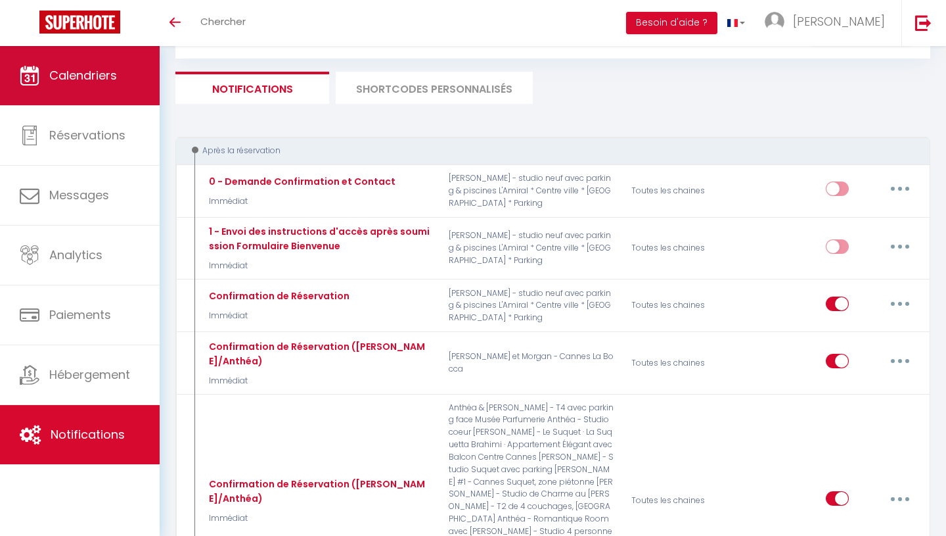
scroll to position [65, 0]
click at [80, 77] on span "Calendriers" at bounding box center [83, 75] width 68 height 16
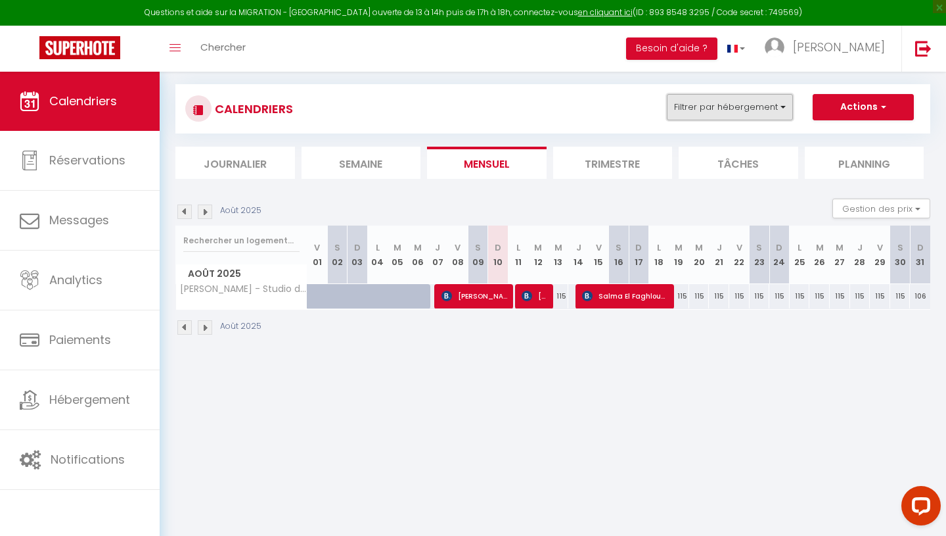
click at [768, 109] on button "Filtrer par hébergement" at bounding box center [730, 107] width 126 height 26
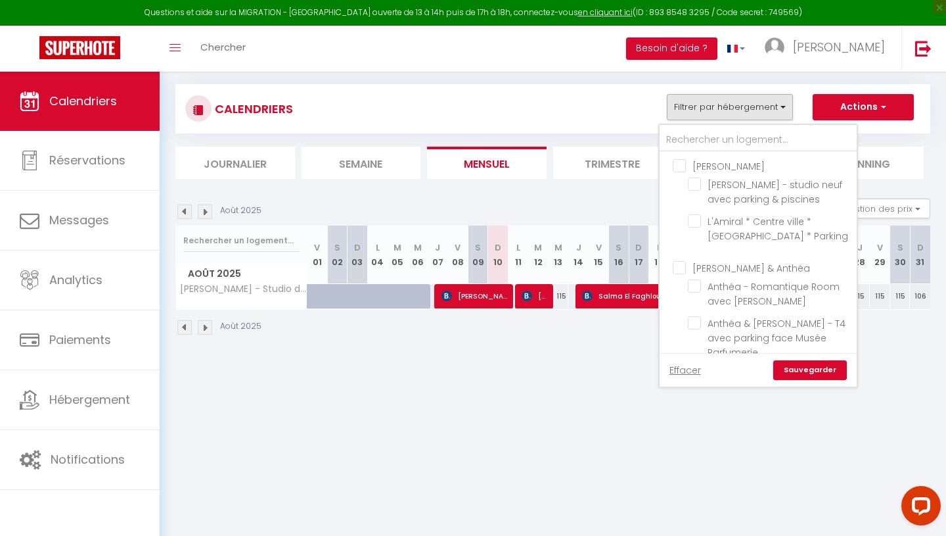
click at [731, 266] on input "[PERSON_NAME] & Anthéa" at bounding box center [771, 266] width 197 height 13
checkbox input "true"
checkbox input "false"
checkbox input "true"
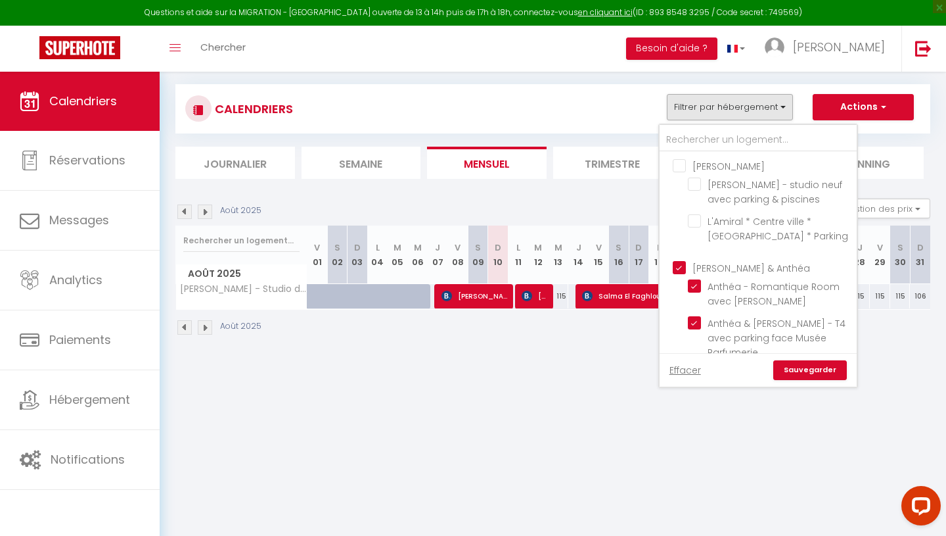
checkbox input "true"
checkbox input "false"
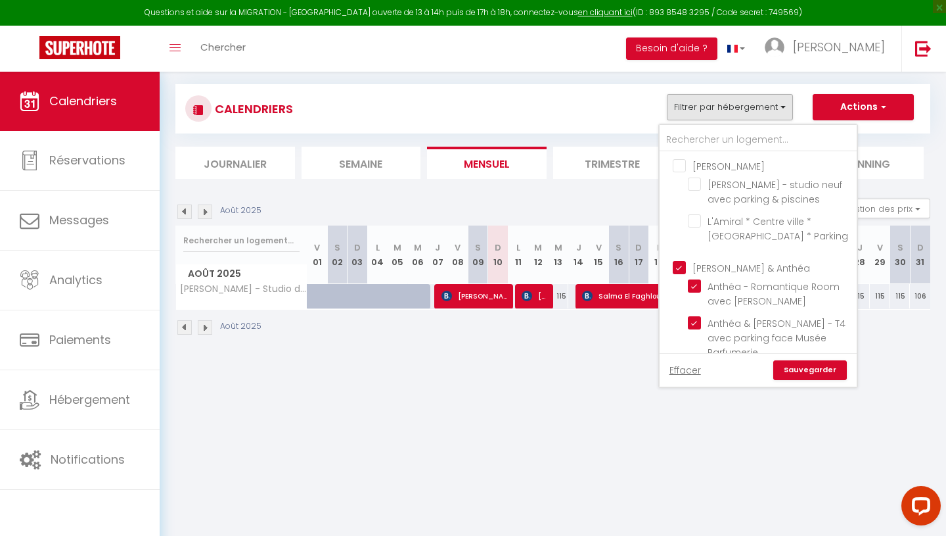
checkbox input "false"
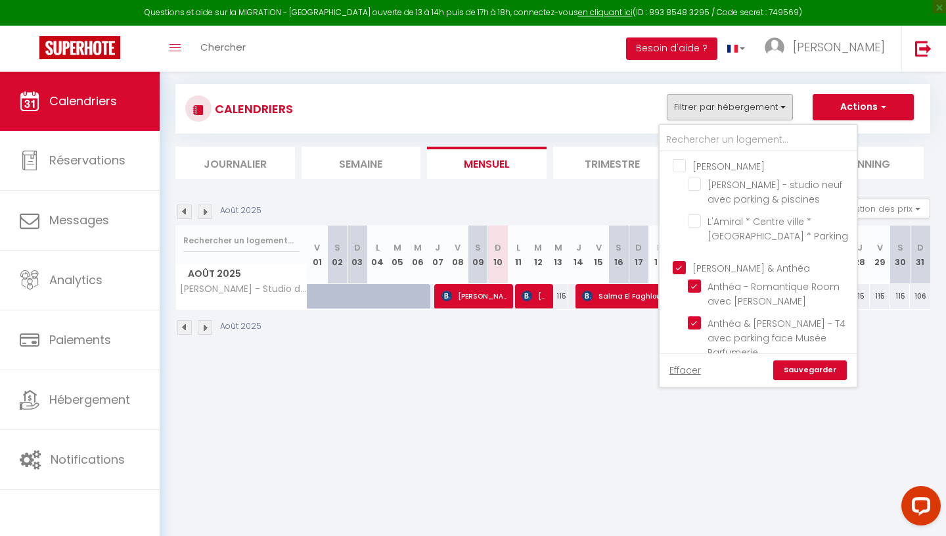
checkbox input "false"
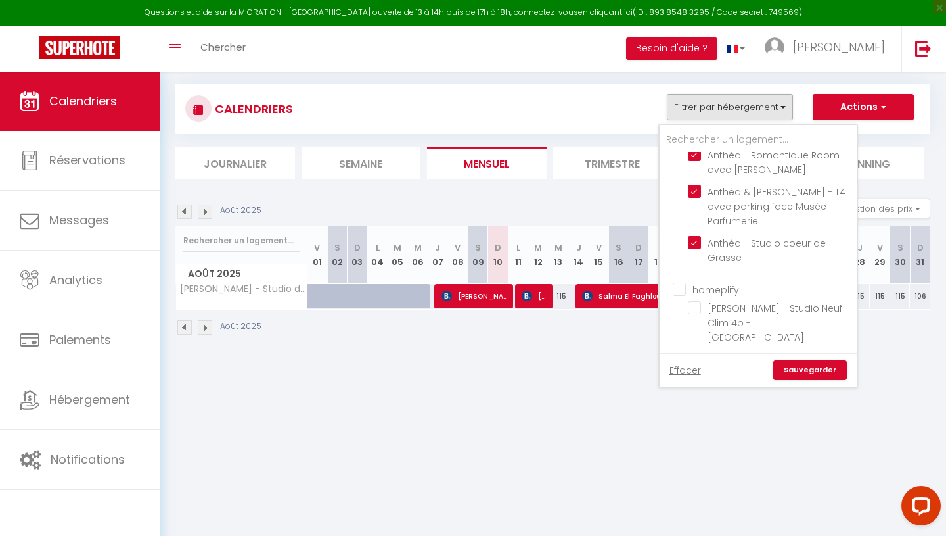
scroll to position [134, 0]
click at [716, 288] on input "homeplify" at bounding box center [771, 285] width 197 height 13
checkbox input "true"
checkbox input "false"
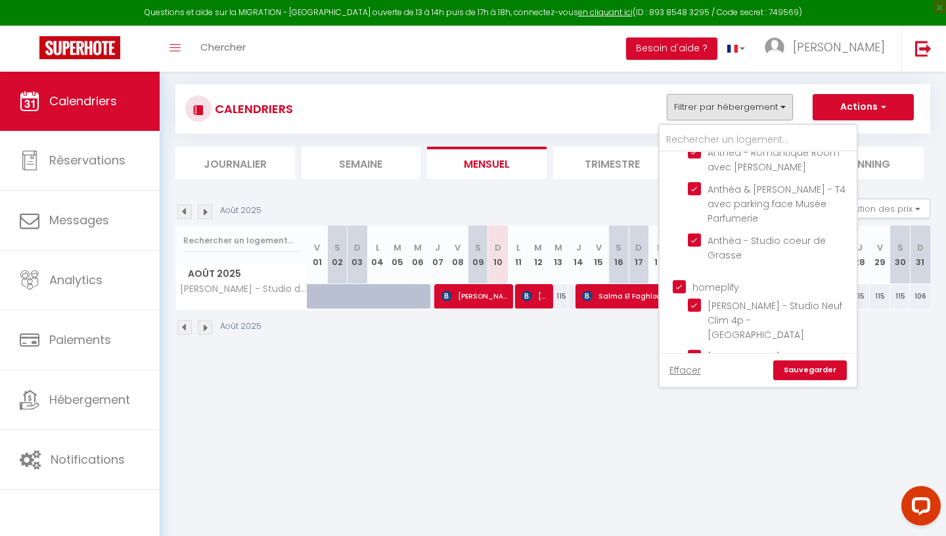
checkbox input "true"
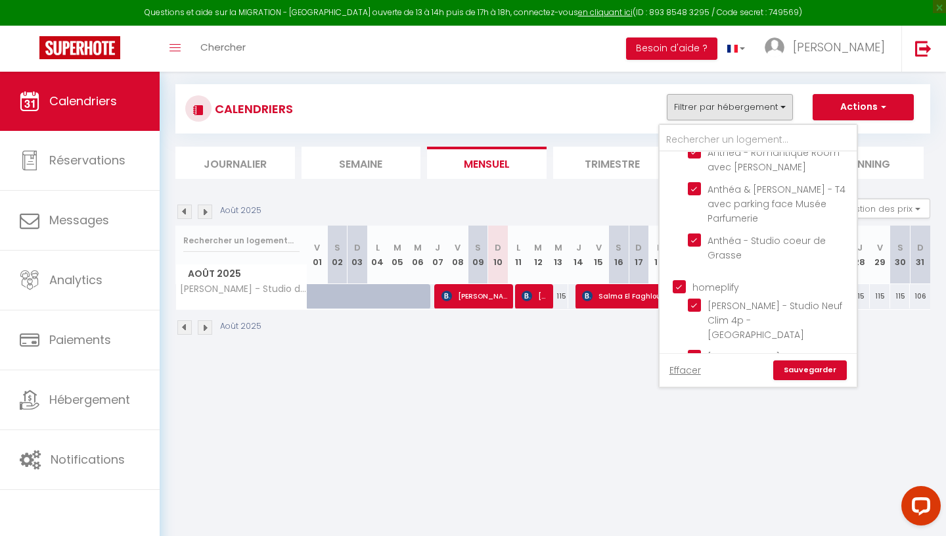
checkbox input "true"
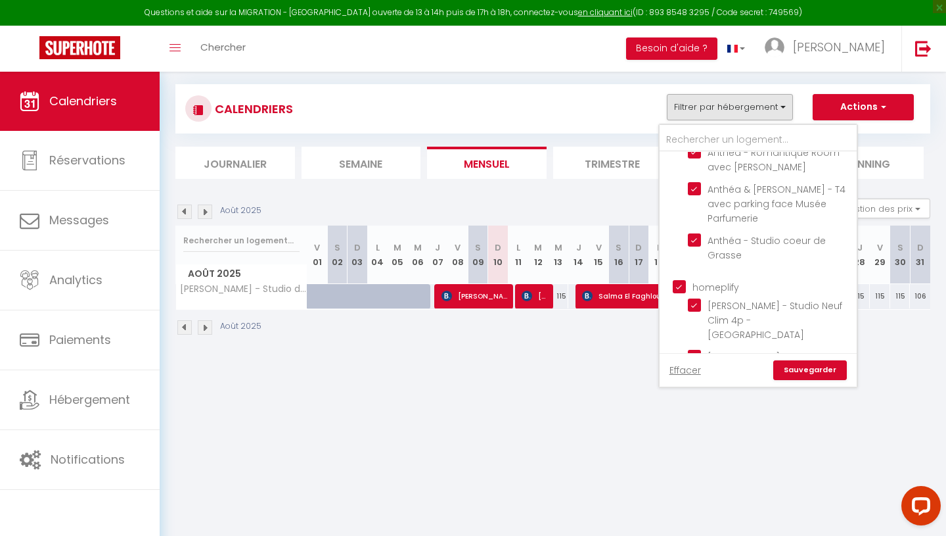
checkbox input "true"
click at [816, 369] on link "Sauvegarder" at bounding box center [810, 370] width 74 height 20
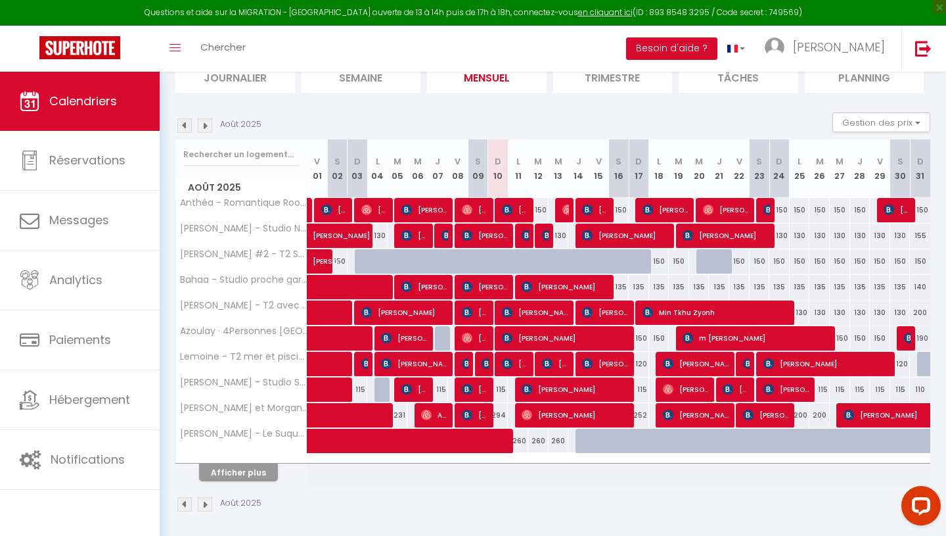
scroll to position [163, 0]
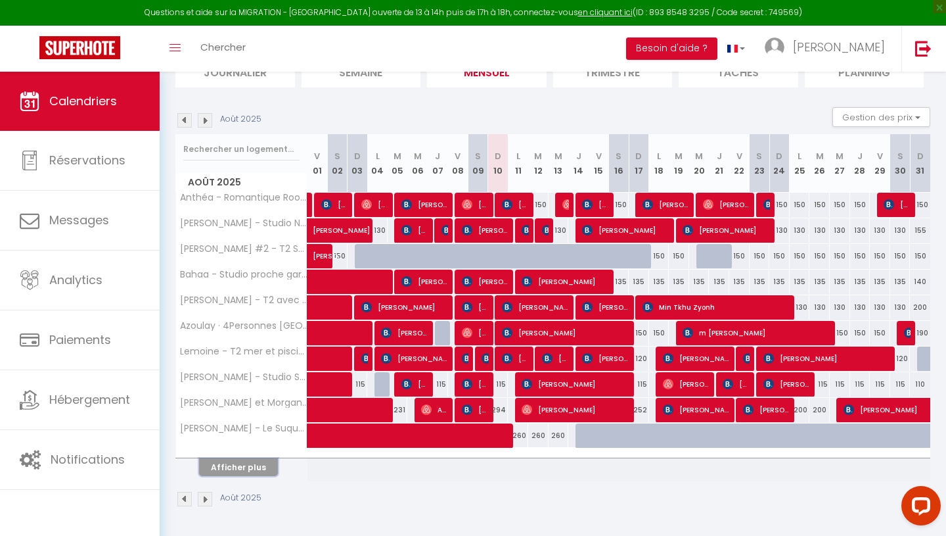
click at [251, 465] on button "Afficher plus" at bounding box center [238, 467] width 79 height 18
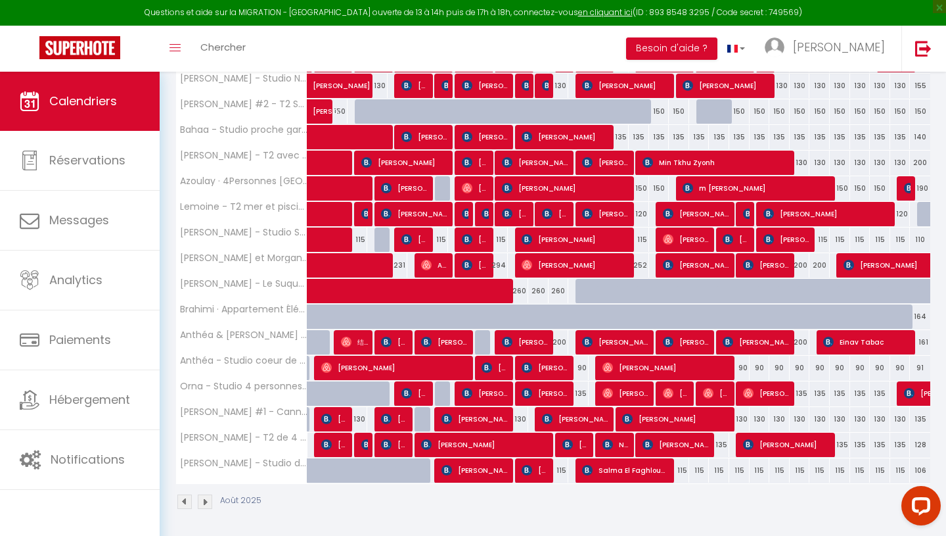
scroll to position [310, 0]
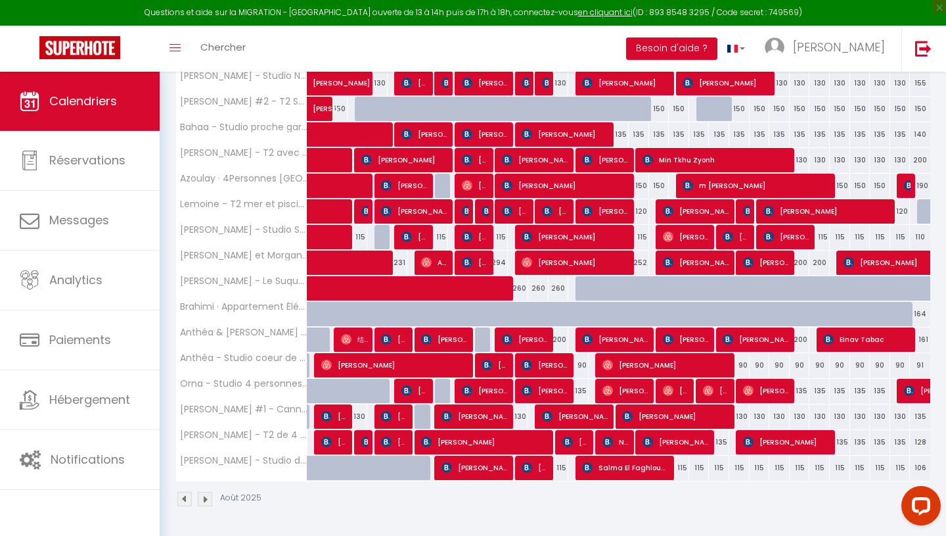
click at [523, 417] on div "130" at bounding box center [518, 416] width 20 height 24
type input "130"
select select "1"
type input "Lun 11 Août 2025"
type input "[DATE]"
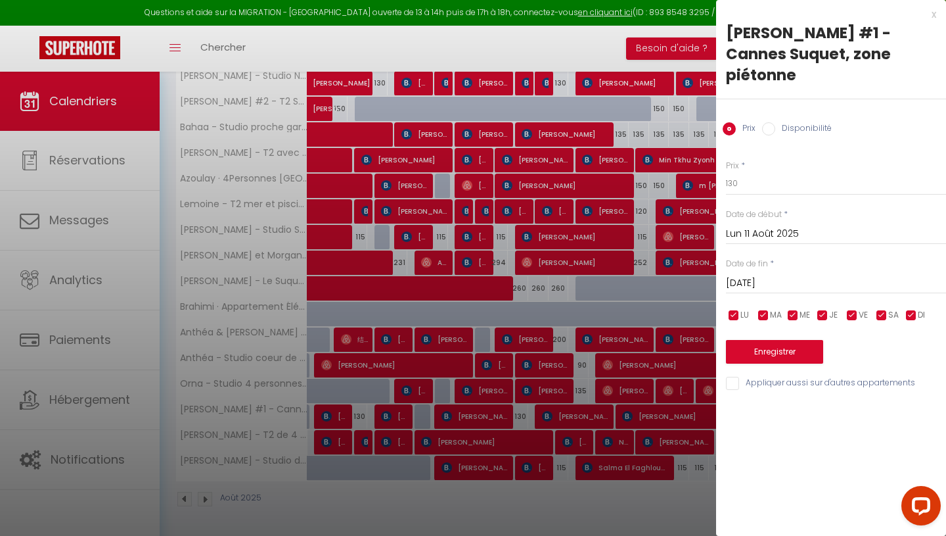
click at [806, 122] on label "Disponibilité" at bounding box center [803, 129] width 57 height 14
click at [775, 122] on input "Disponibilité" at bounding box center [768, 128] width 13 height 13
radio input "true"
radio input "false"
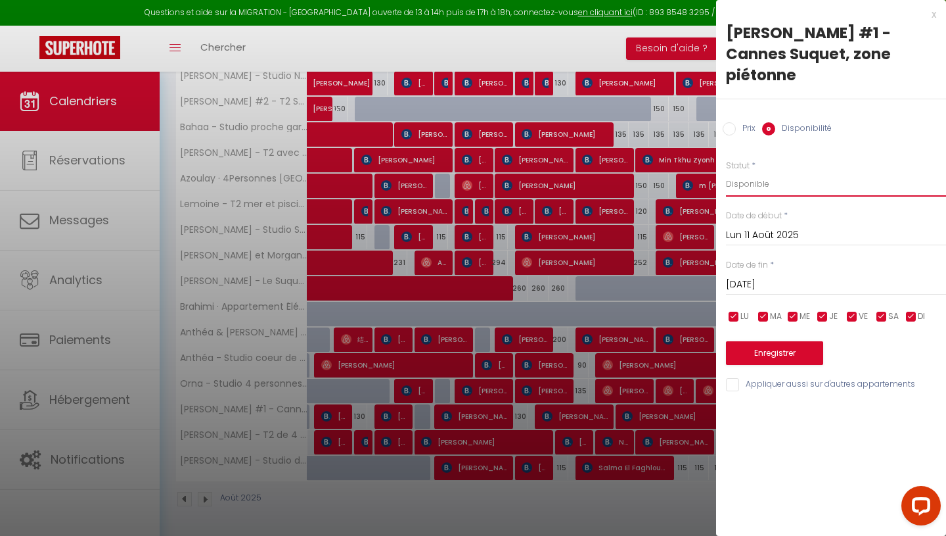
click at [781, 172] on select "Disponible Indisponible" at bounding box center [836, 184] width 220 height 25
select select "0"
click at [796, 341] on button "Enregistrer" at bounding box center [774, 353] width 97 height 24
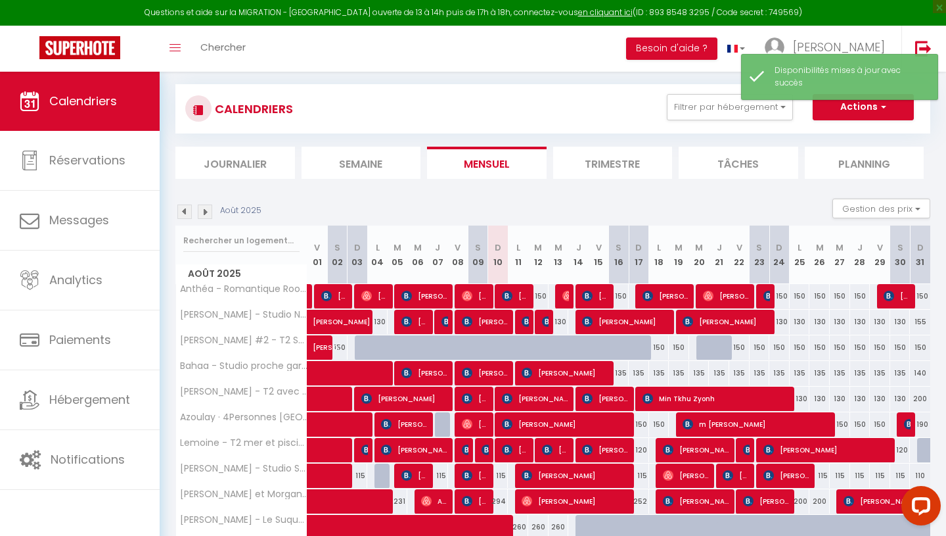
scroll to position [163, 0]
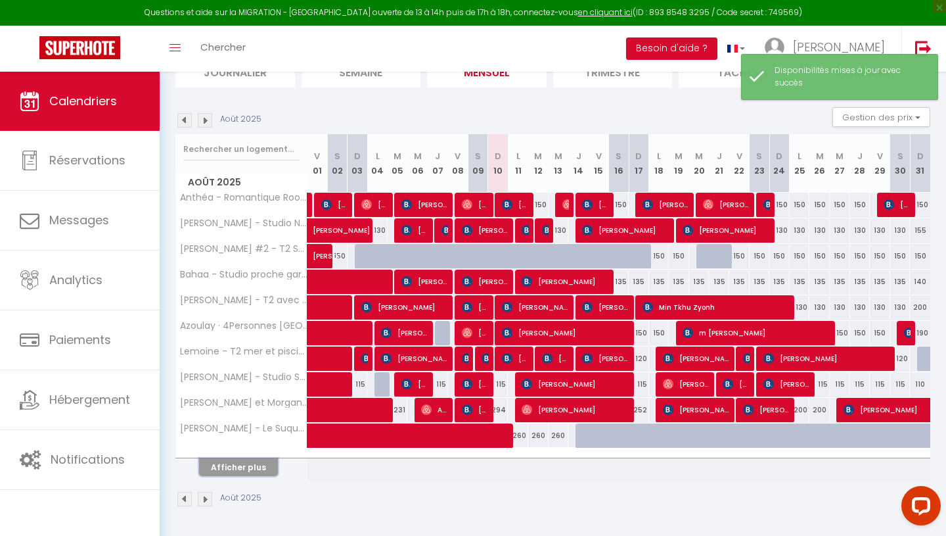
click at [265, 468] on button "Afficher plus" at bounding box center [238, 467] width 79 height 18
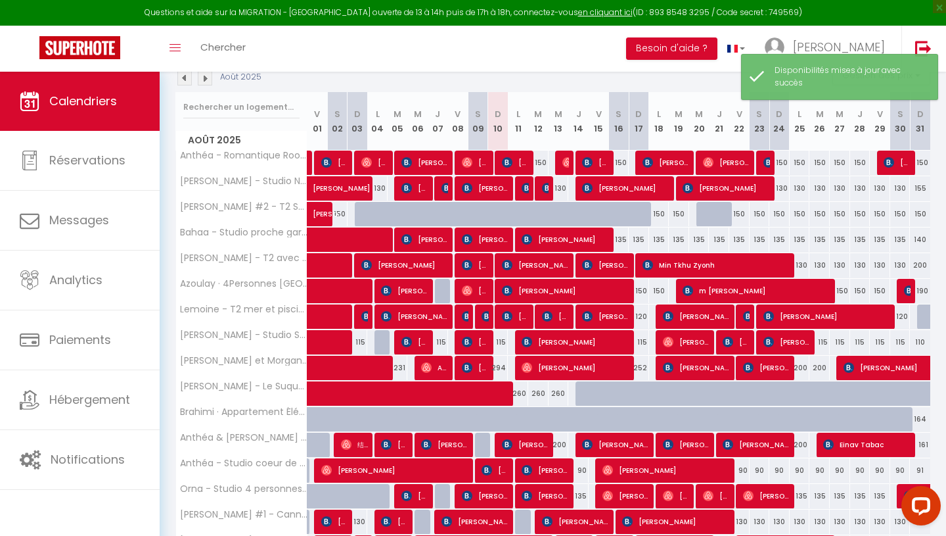
scroll to position [206, 0]
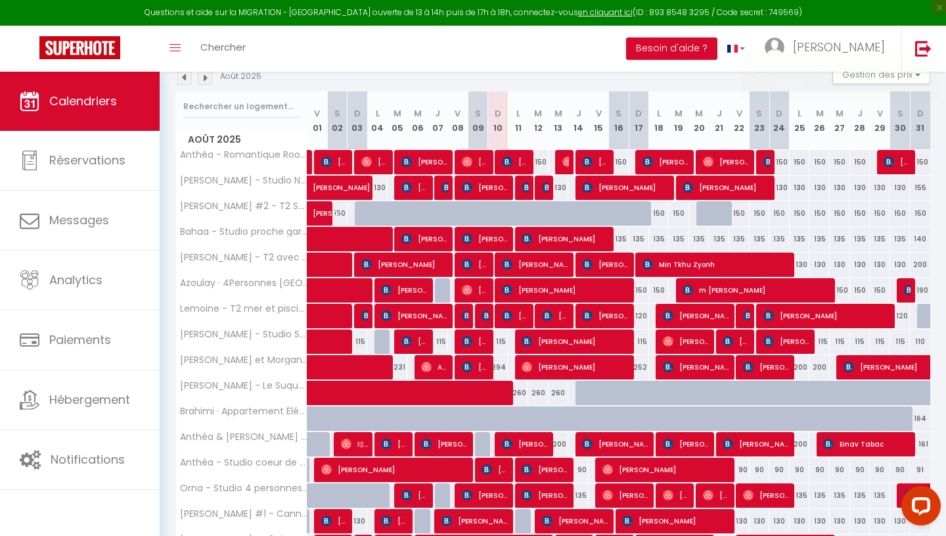
click at [503, 338] on div "115" at bounding box center [498, 341] width 20 height 24
select select "1"
type input "Dim 10 Août 2025"
type input "Lun 11 Août 2025"
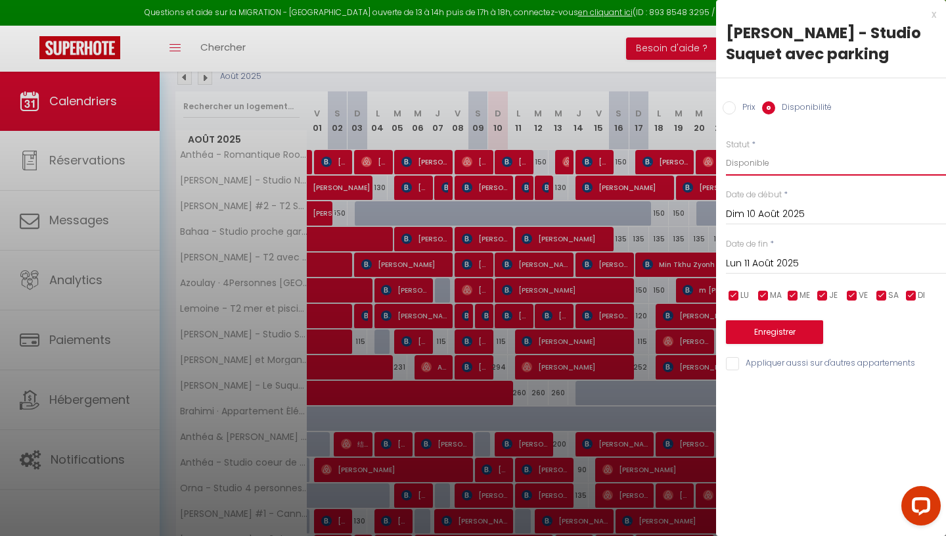
click at [764, 155] on select "Disponible Indisponible" at bounding box center [836, 162] width 220 height 25
select select "0"
click at [779, 340] on button "Enregistrer" at bounding box center [774, 332] width 97 height 24
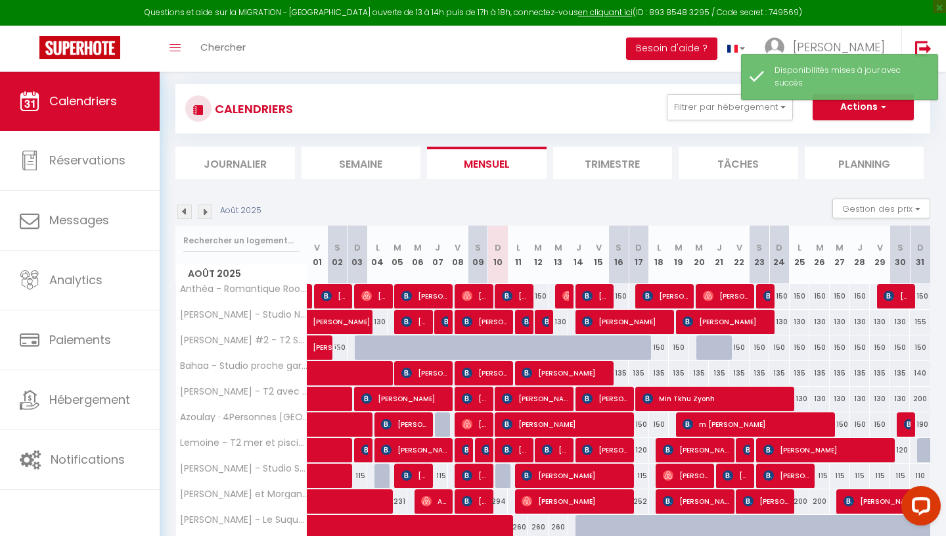
scroll to position [163, 0]
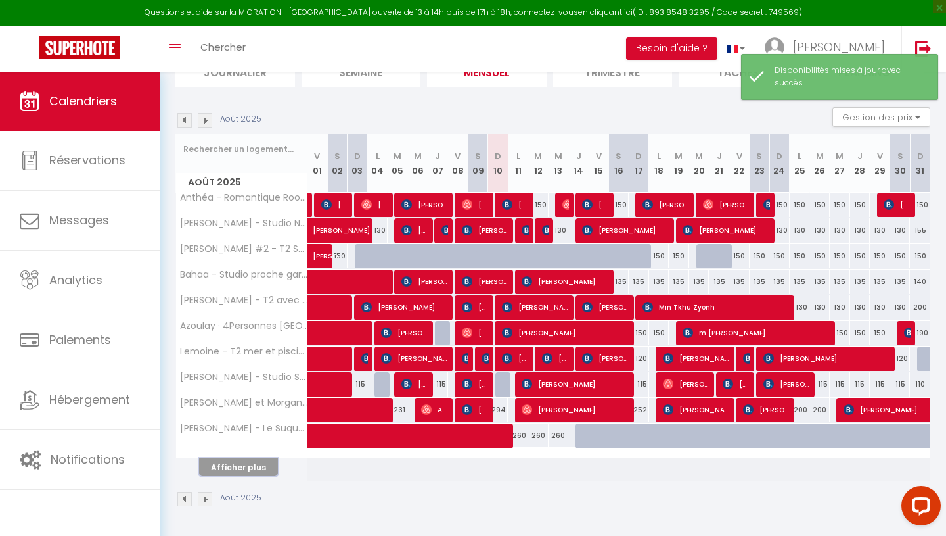
click at [226, 473] on button "Afficher plus" at bounding box center [238, 467] width 79 height 18
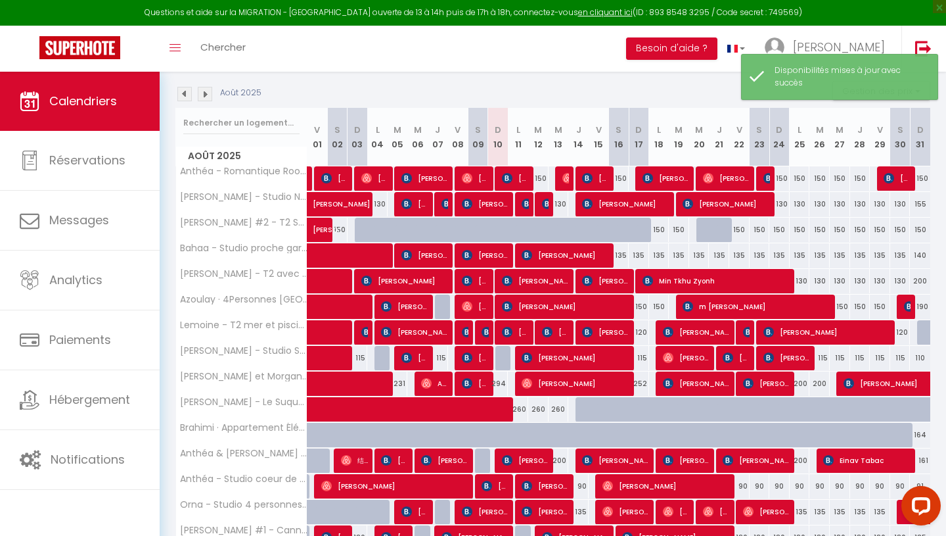
scroll to position [258, 0]
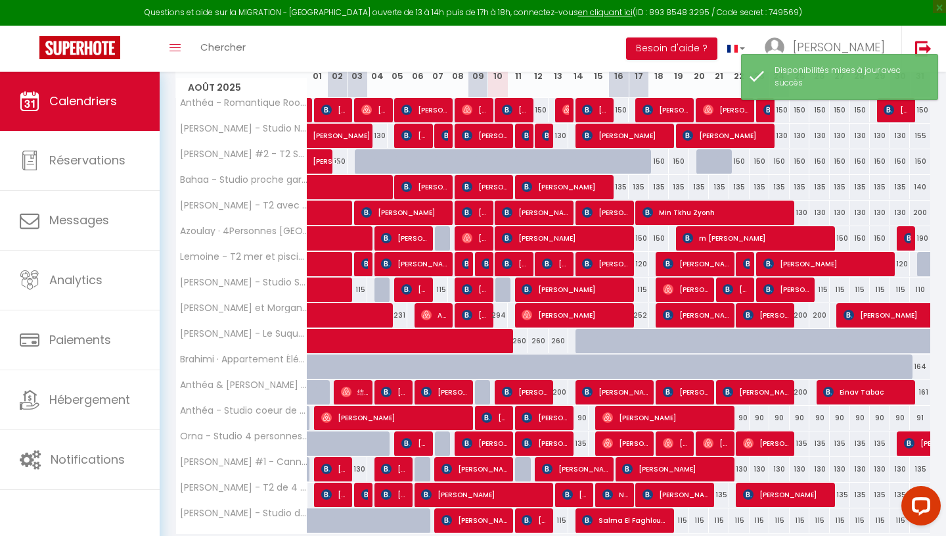
click at [501, 311] on div "294" at bounding box center [498, 315] width 20 height 24
select select "1"
type input "Dim 10 Août 2025"
type input "Lun 11 Août 2025"
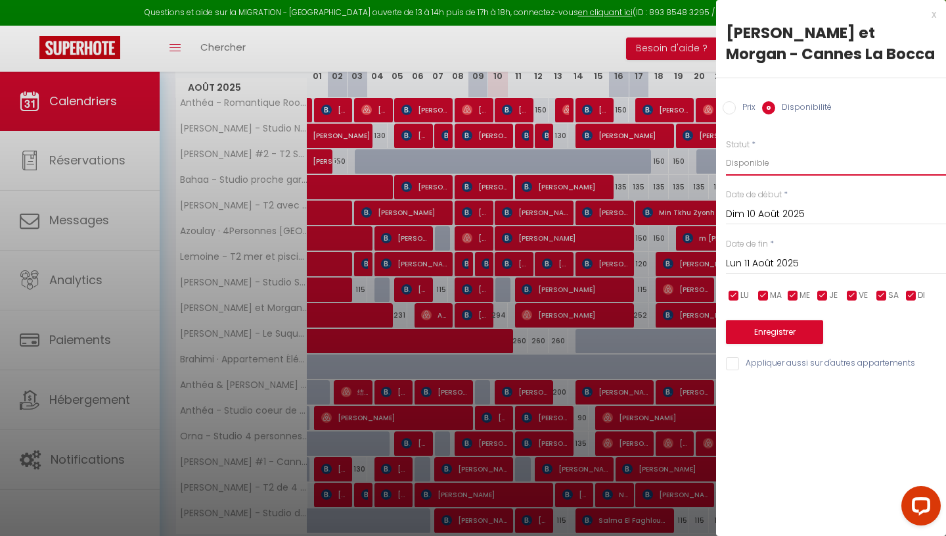
click at [756, 166] on select "Disponible Indisponible" at bounding box center [836, 162] width 220 height 25
select select "0"
click at [793, 330] on button "Enregistrer" at bounding box center [774, 332] width 97 height 24
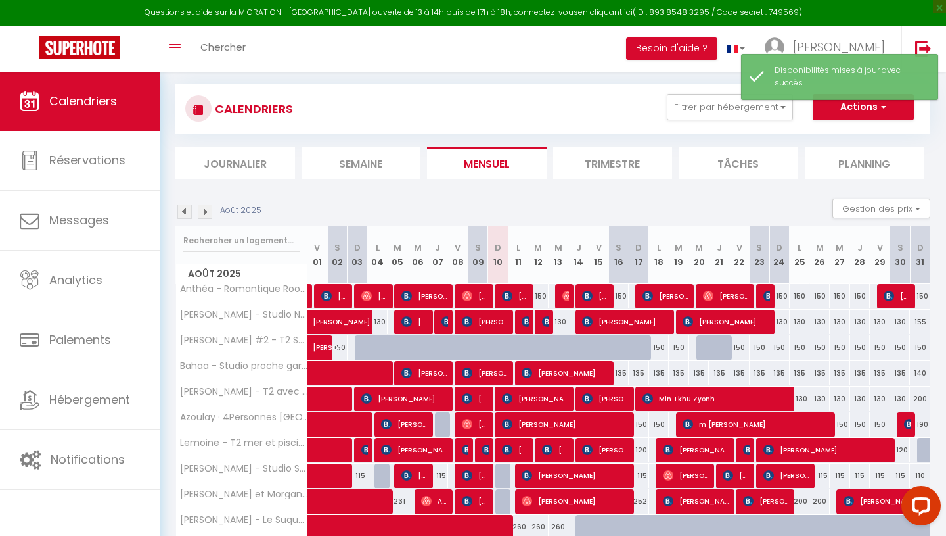
scroll to position [163, 0]
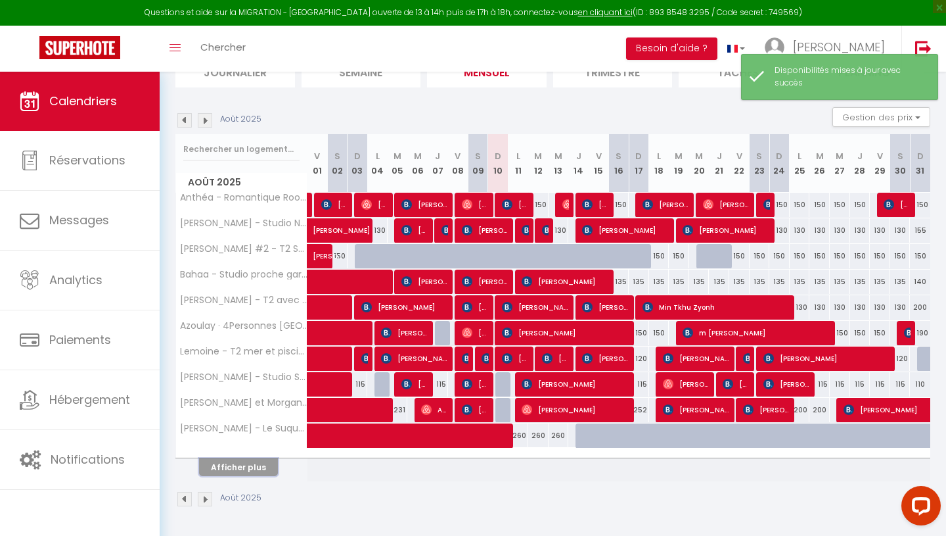
click at [256, 472] on button "Afficher plus" at bounding box center [238, 467] width 79 height 18
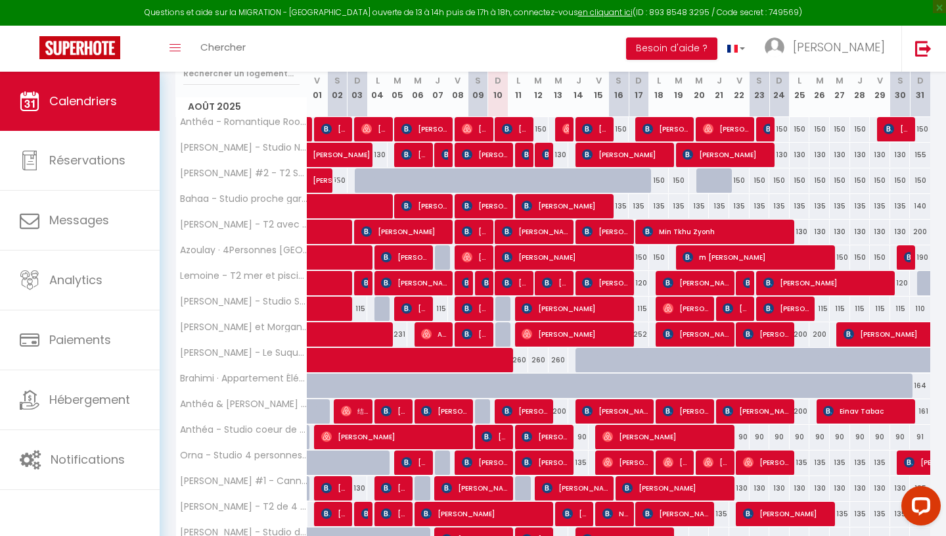
scroll to position [247, 0]
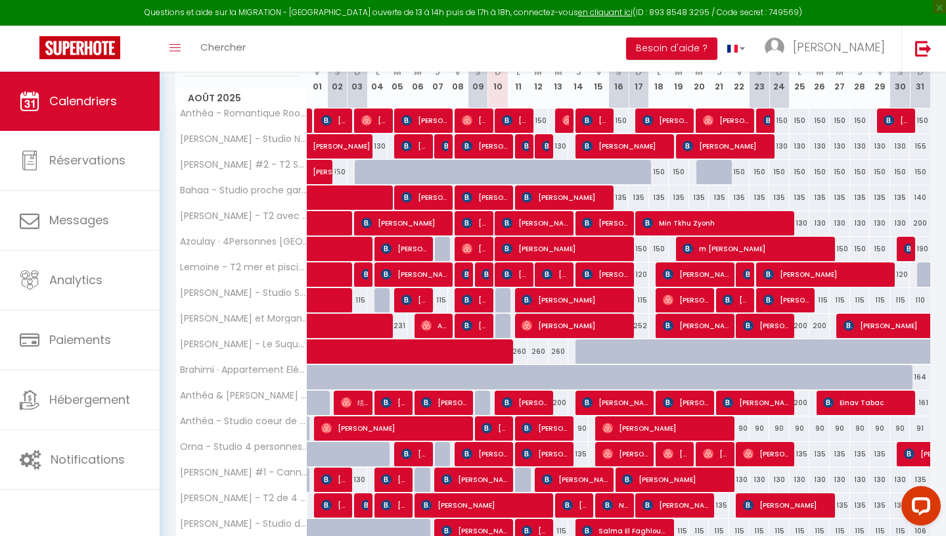
click at [923, 372] on div "164" at bounding box center [920, 377] width 20 height 24
select select "1"
type input "Dim 31 Août 2025"
type input "Lun 01 Septembre 2025"
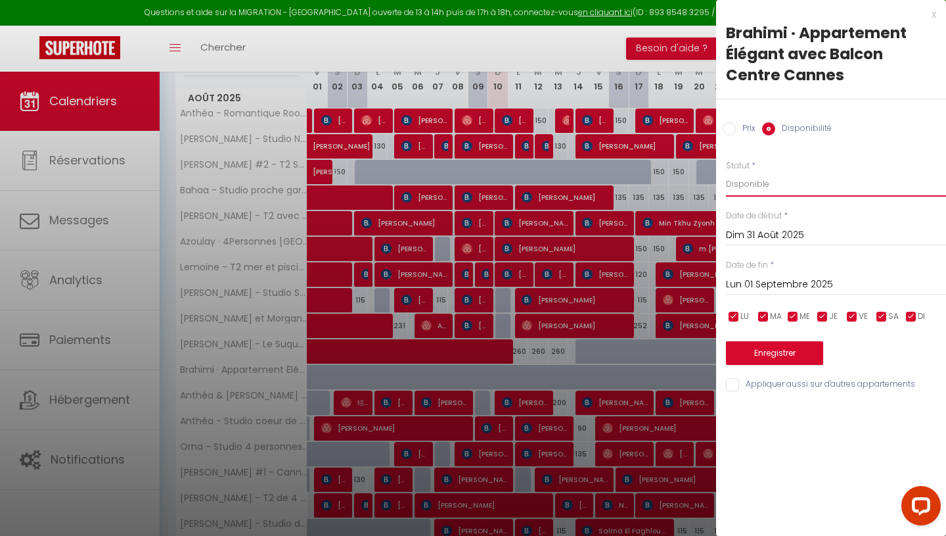
click at [765, 173] on select "Disponible Indisponible" at bounding box center [836, 184] width 220 height 25
click at [764, 183] on select "Disponible Indisponible" at bounding box center [836, 184] width 220 height 25
select select "0"
click at [791, 359] on button "Enregistrer" at bounding box center [774, 353] width 97 height 24
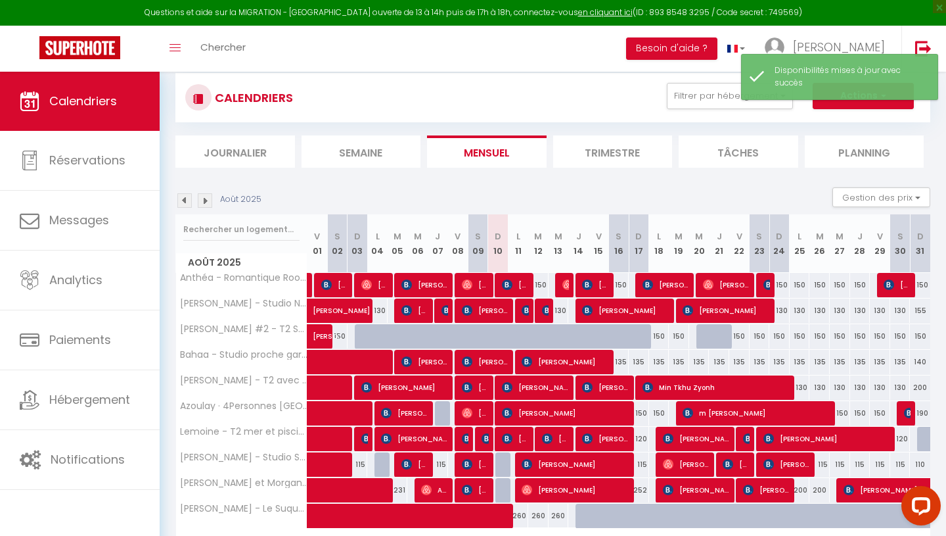
scroll to position [163, 0]
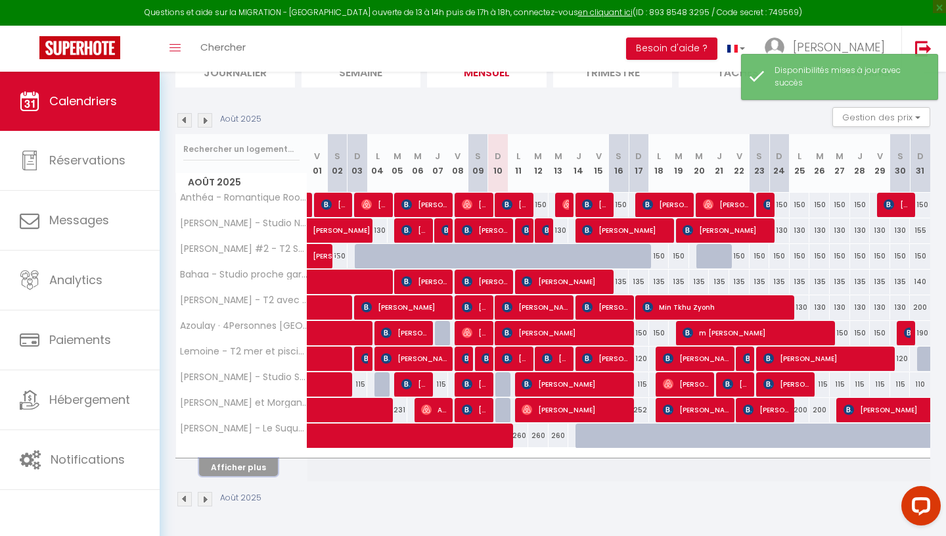
click at [256, 469] on button "Afficher plus" at bounding box center [238, 467] width 79 height 18
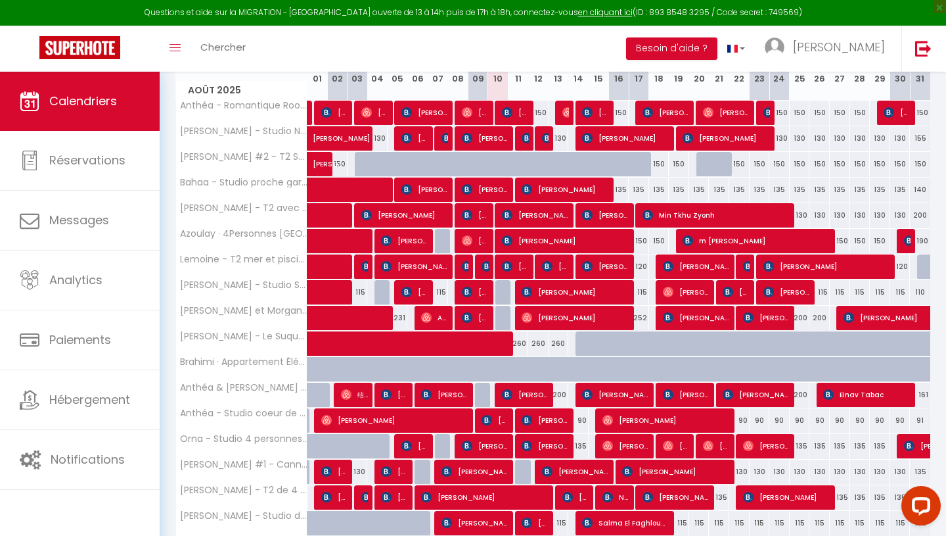
scroll to position [233, 0]
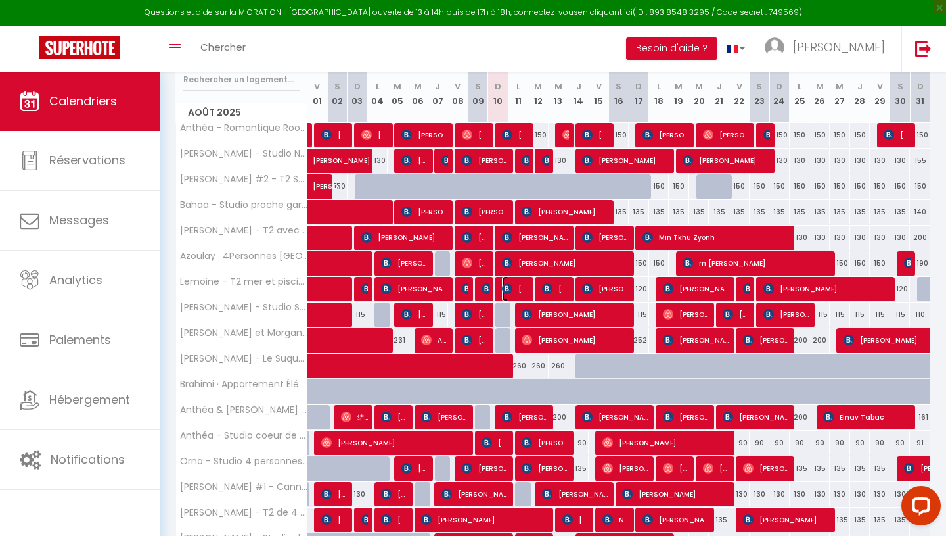
click at [510, 290] on img at bounding box center [507, 288] width 11 height 11
select select "OK"
select select "KO"
select select "0"
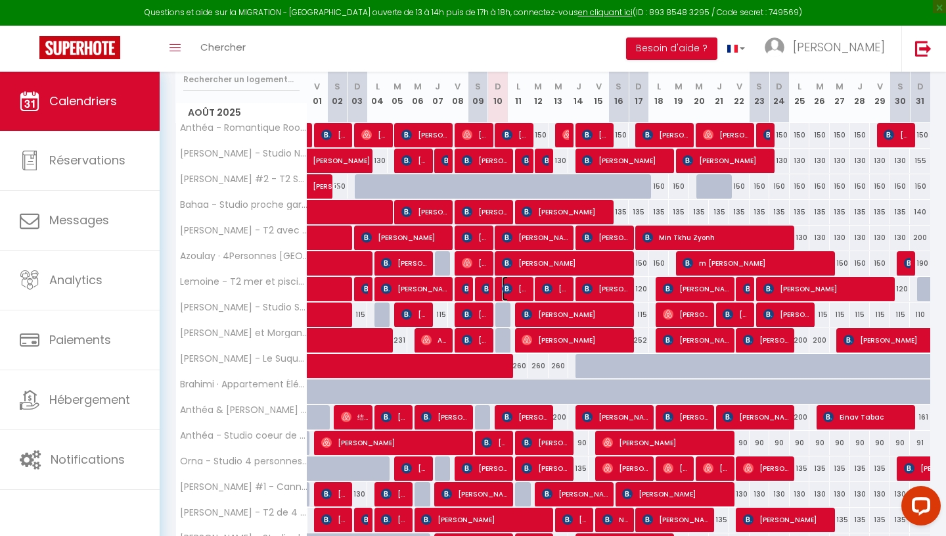
select select "1"
select select
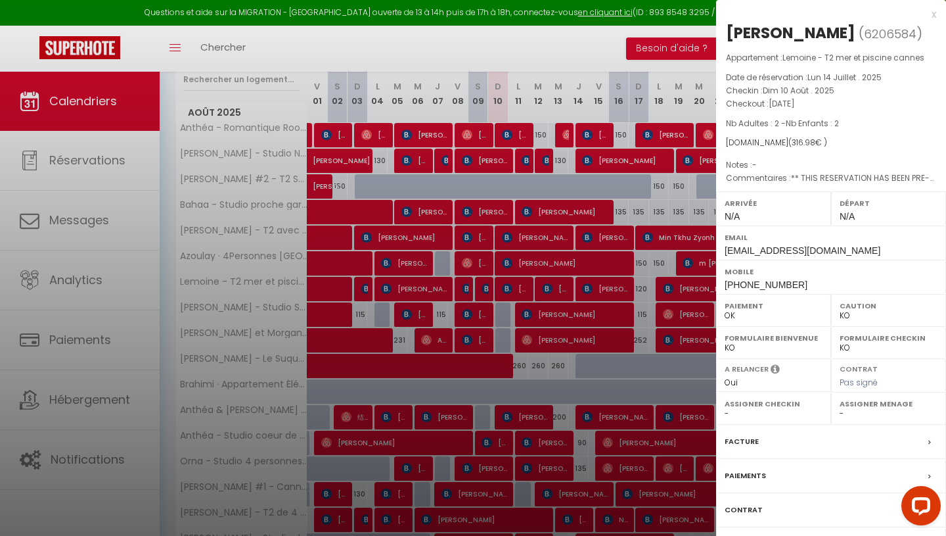
click at [933, 12] on div "x" at bounding box center [826, 15] width 220 height 16
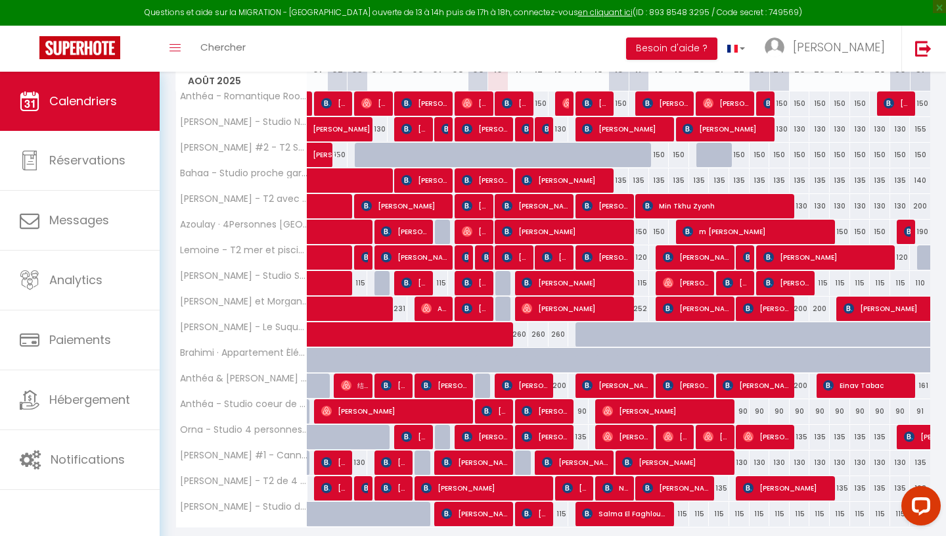
scroll to position [310, 0]
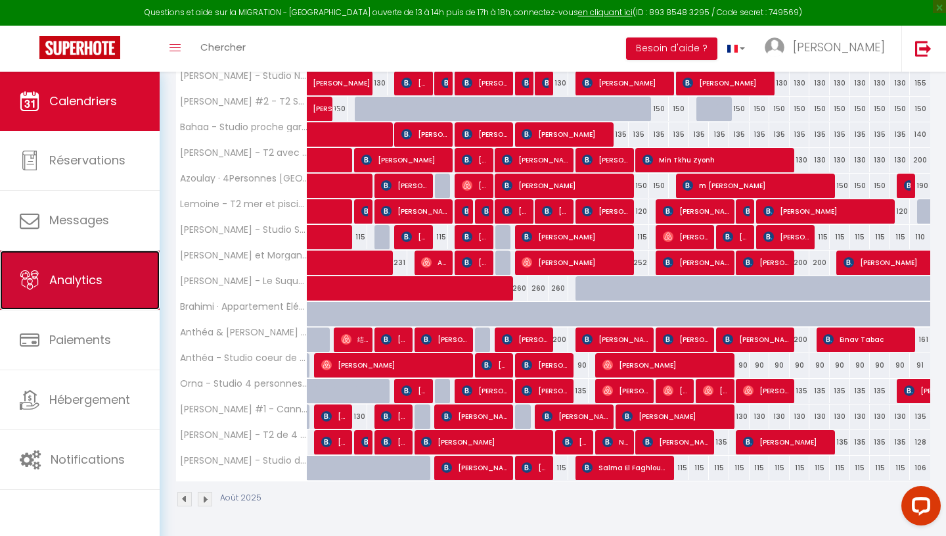
click at [65, 280] on span "Analytics" at bounding box center [75, 279] width 53 height 16
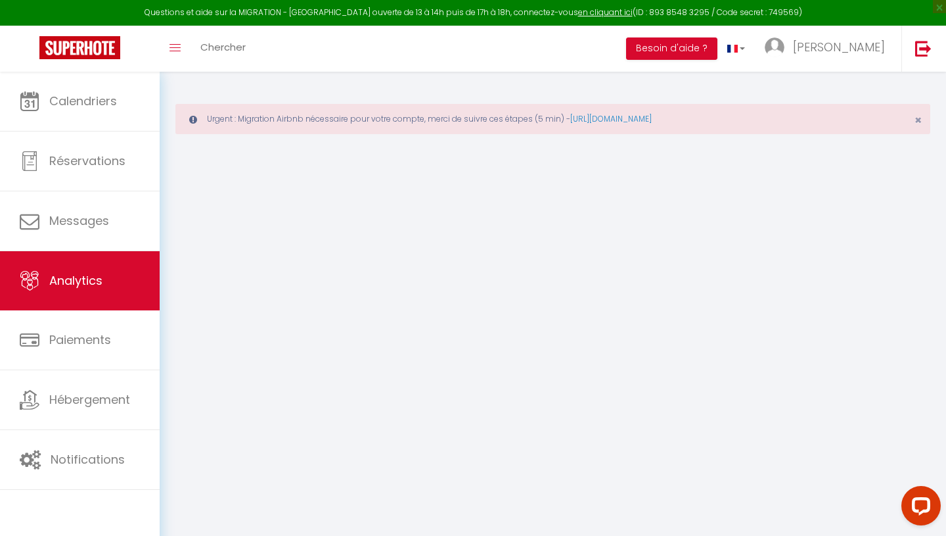
select select "2025"
select select "8"
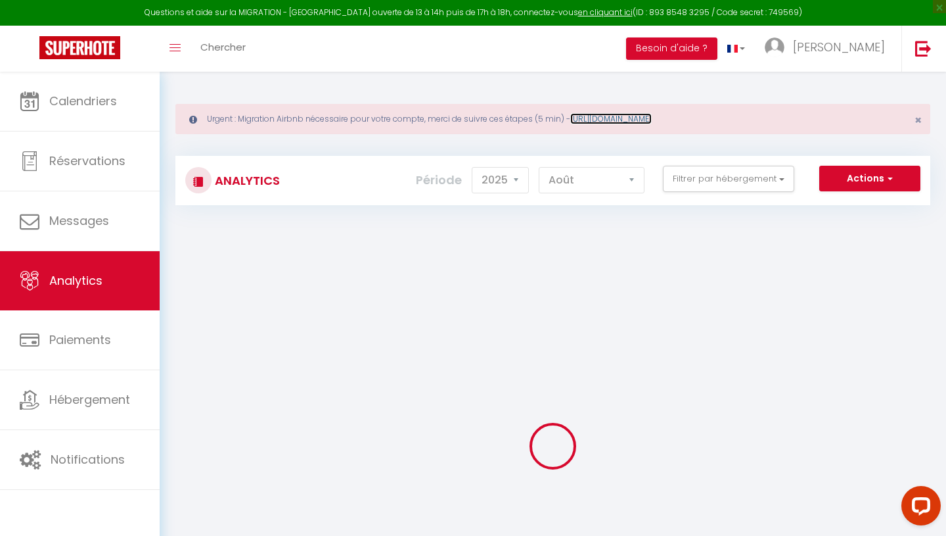
click at [630, 119] on link "[URL][DOMAIN_NAME]" at bounding box center [610, 118] width 81 height 11
